Goal: Task Accomplishment & Management: Complete application form

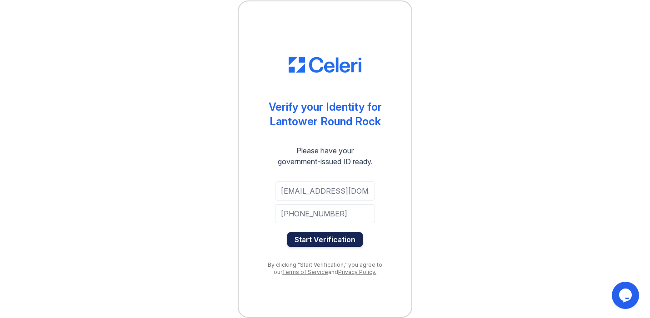
click at [322, 242] on button "Start Verification" at bounding box center [324, 240] width 75 height 15
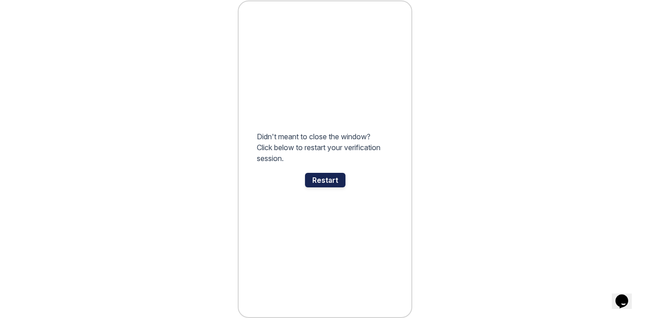
click at [315, 181] on div "Restart" at bounding box center [325, 180] width 40 height 15
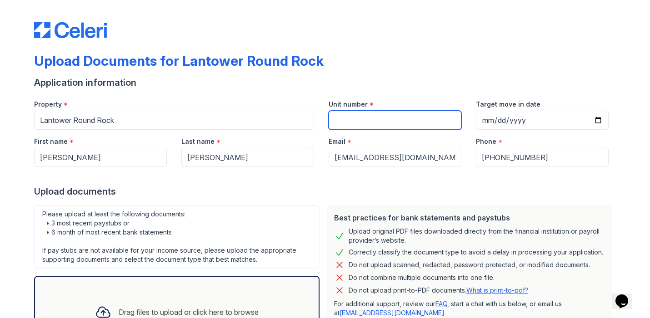
click at [373, 119] on input "Unit number" at bounding box center [394, 120] width 133 height 19
type input "911"
click at [391, 49] on div "Upload Documents for Lantower Round Rock Application information Property * Lan…" at bounding box center [324, 197] width 581 height 387
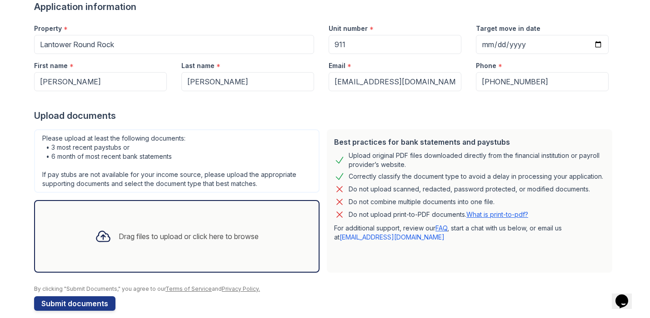
scroll to position [87, 0]
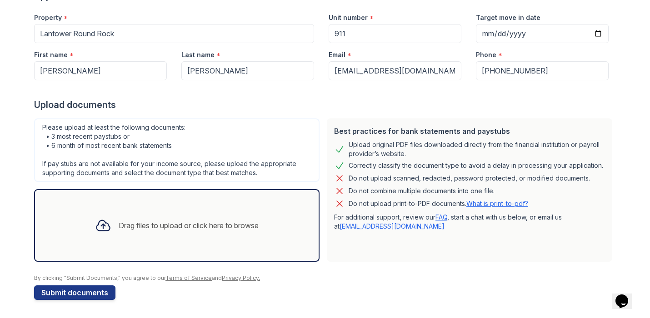
click at [352, 289] on form "Application information Property * Lantower Round Rock Unit number * 911 Target…" at bounding box center [324, 145] width 581 height 311
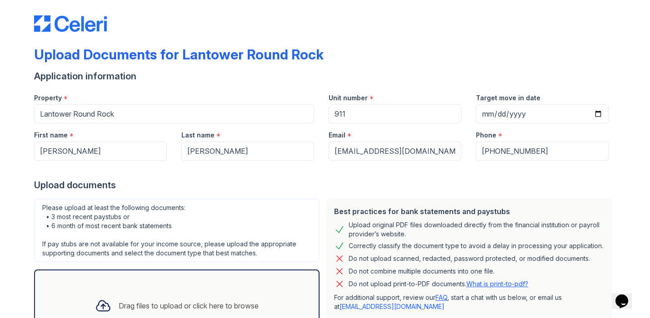
scroll to position [0, 0]
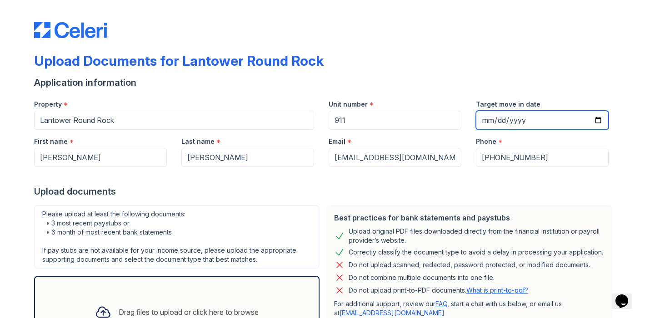
click at [502, 117] on input "Target move in date" at bounding box center [542, 120] width 133 height 19
click at [593, 120] on input "Target move in date" at bounding box center [542, 120] width 133 height 19
type input "2025-10-16"
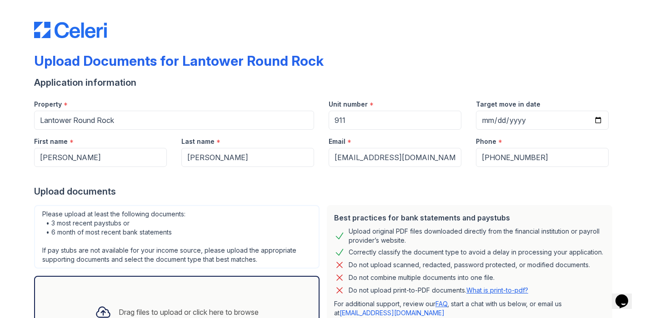
click at [544, 188] on div "Upload documents" at bounding box center [324, 191] width 581 height 13
